Goal: Task Accomplishment & Management: Complete application form

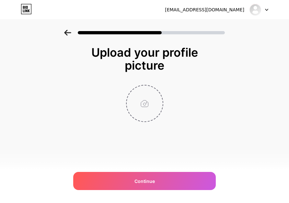
click at [144, 110] on input "file" at bounding box center [145, 104] width 36 height 36
type input "C:\fakepath\KING RD7.png"
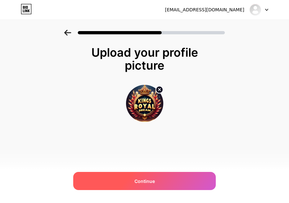
click at [147, 183] on span "Continue" at bounding box center [145, 181] width 20 height 7
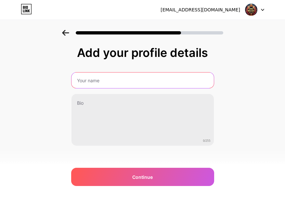
click at [127, 79] on input "text" at bounding box center [142, 80] width 142 height 16
type input "Kings Royal Dream Agency"
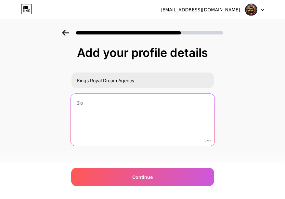
click at [105, 118] on textarea at bounding box center [141, 119] width 143 height 53
paste textarea "APK RD 👉[URL][DOMAIN_NAME] 🍄 APK RD X8 👉 [URL][DOMAIN_NAME]"
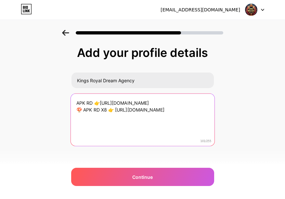
click at [80, 117] on textarea "APK RD 👉[URL][DOMAIN_NAME] 🍄 APK RD X8 👉 [URL][DOMAIN_NAME]" at bounding box center [141, 119] width 143 height 53
click at [80, 119] on textarea "APK RD 👉[URL][DOMAIN_NAME] 🍄 APK RD X8 👉 [URL][DOMAIN_NAME]" at bounding box center [141, 119] width 143 height 53
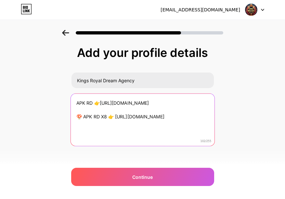
drag, startPoint x: 87, startPoint y: 125, endPoint x: 77, endPoint y: 125, distance: 10.1
click at [77, 125] on textarea "APK RD 👉[URL][DOMAIN_NAME] 🍄 APK RD X8 👉 [URL][DOMAIN_NAME]" at bounding box center [141, 119] width 143 height 53
click at [79, 103] on textarea "APK RD 👉[URL][DOMAIN_NAME] 🍄 APK RD X8 👉 [URL][DOMAIN_NAME]" at bounding box center [141, 119] width 143 height 53
paste textarea "🍄"
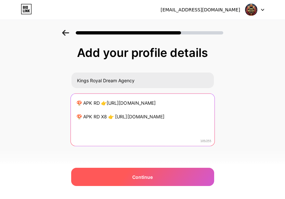
type textarea "🍄 APK RD 👉[URL][DOMAIN_NAME] 🍄 APK RD X8 👉 [URL][DOMAIN_NAME]"
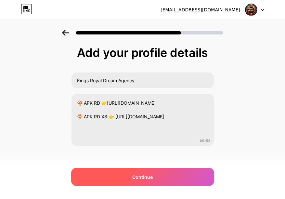
click at [149, 182] on div "Continue" at bounding box center [142, 176] width 143 height 18
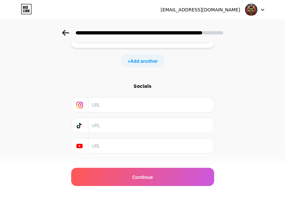
scroll to position [85, 0]
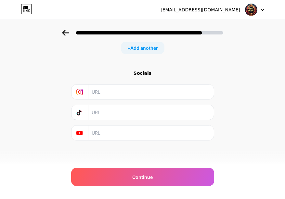
click at [83, 93] on icon at bounding box center [79, 92] width 6 height 6
click at [147, 74] on div "Socials" at bounding box center [142, 73] width 143 height 6
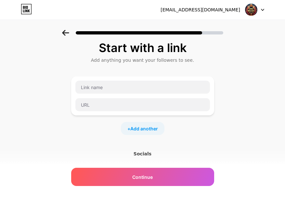
scroll to position [0, 0]
